Goal: Task Accomplishment & Management: Manage account settings

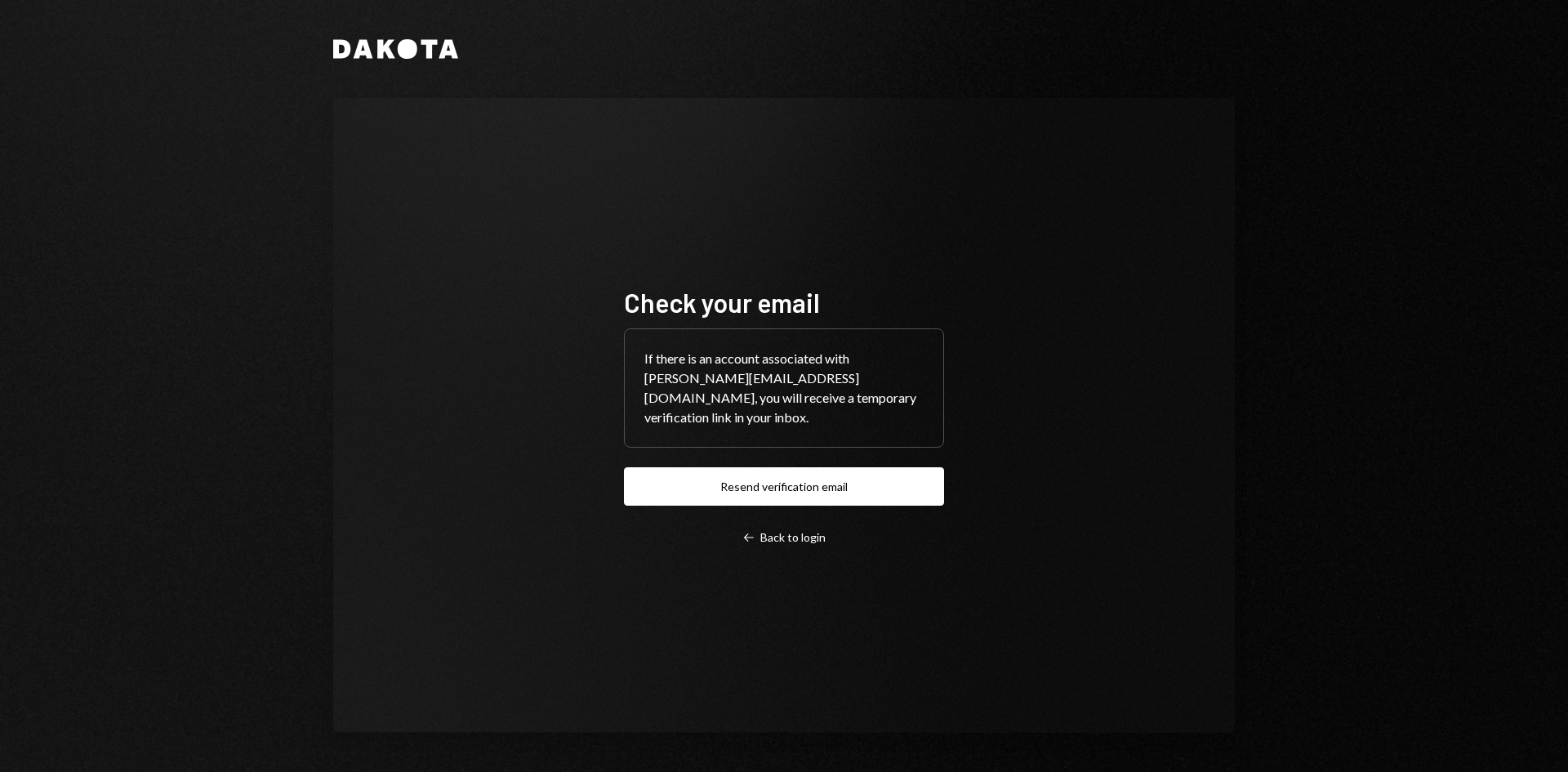
click at [807, 476] on button "Resend verification email" at bounding box center [784, 487] width 320 height 39
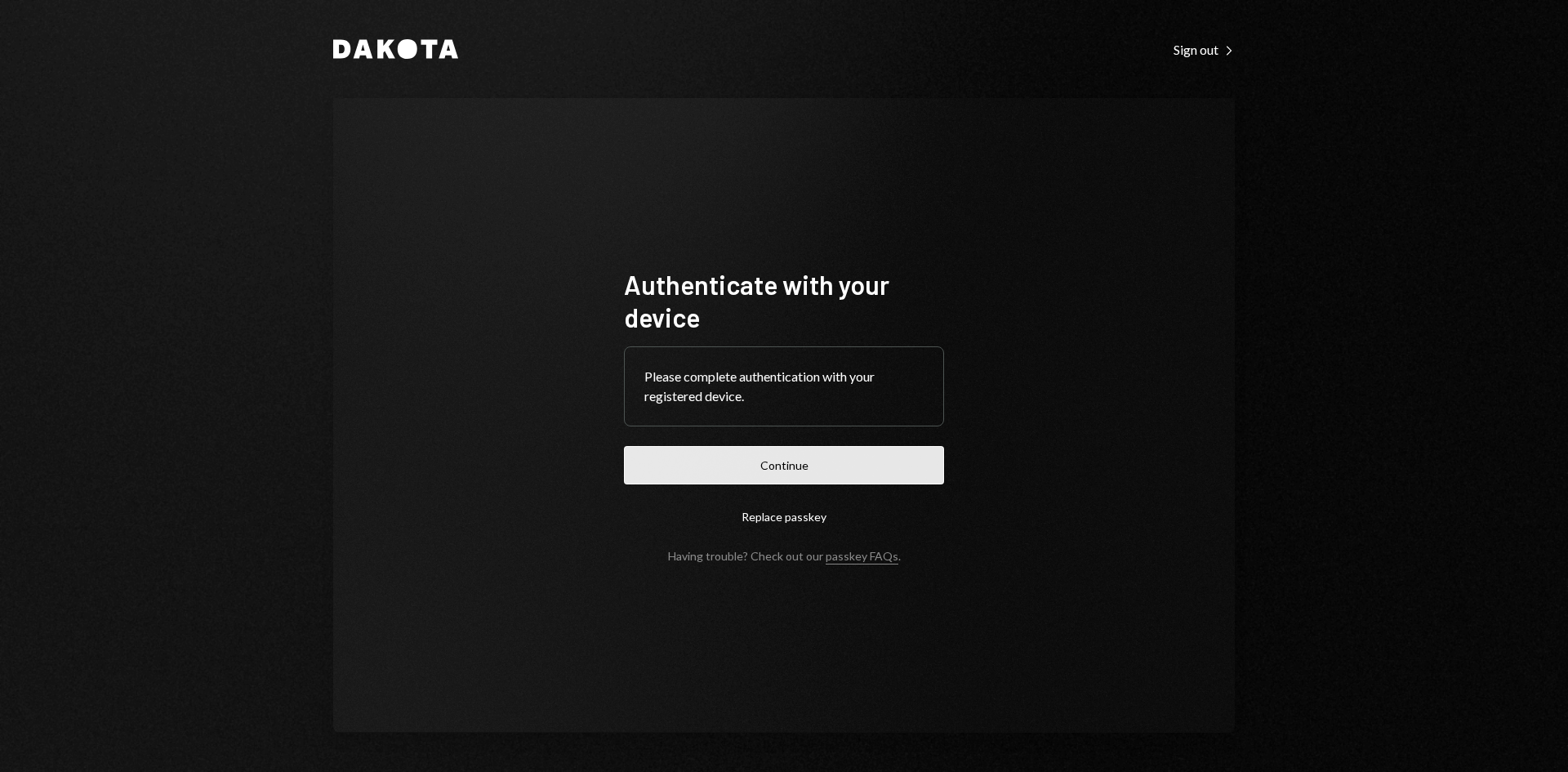
click at [824, 472] on button "Continue" at bounding box center [784, 465] width 320 height 39
